Goal: Find specific page/section: Find specific page/section

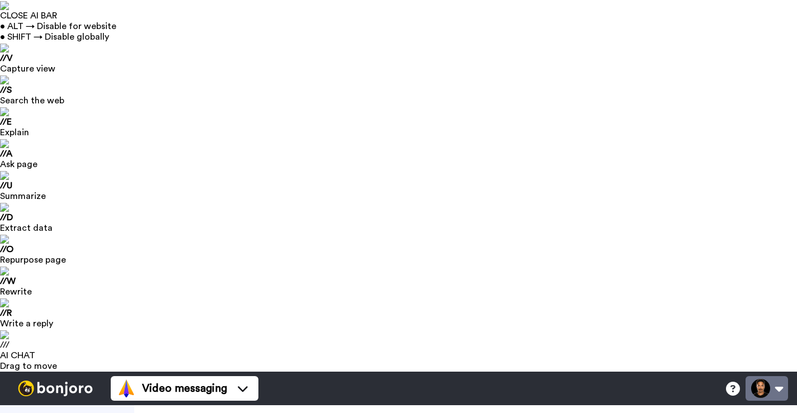
click at [778, 376] on button at bounding box center [766, 388] width 43 height 25
click at [737, 382] on icon at bounding box center [733, 389] width 14 height 14
